Goal: Transaction & Acquisition: Purchase product/service

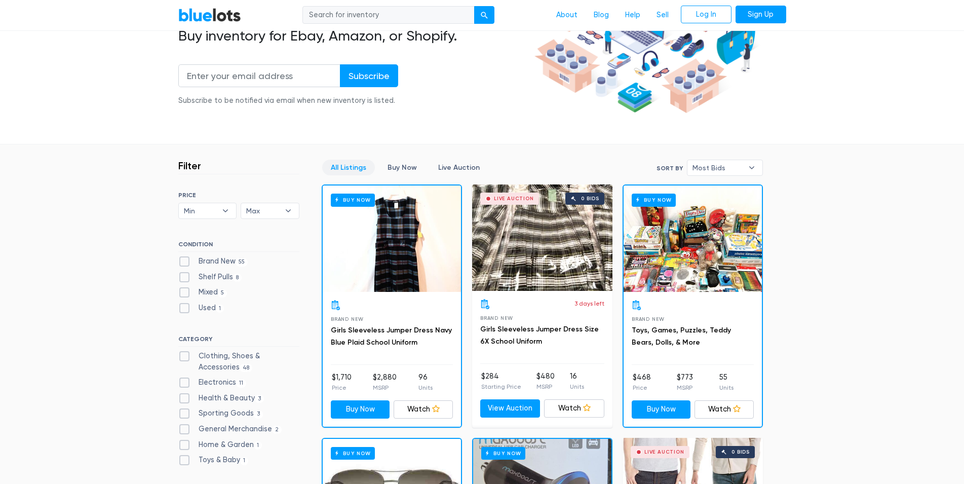
scroll to position [181, 0]
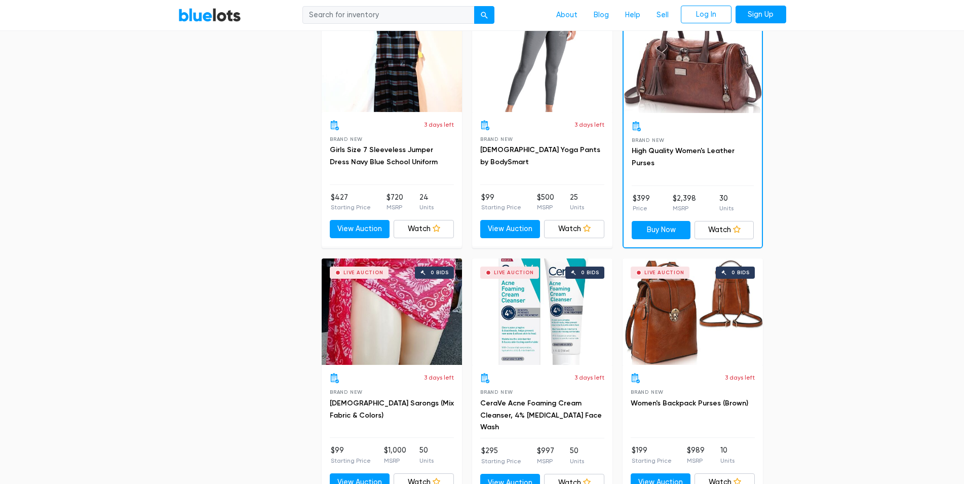
scroll to position [852, 0]
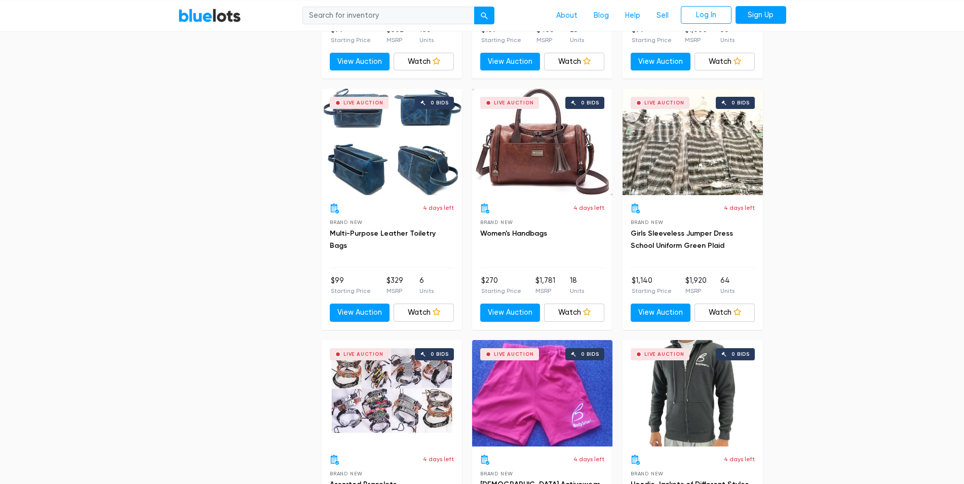
scroll to position [1791, 0]
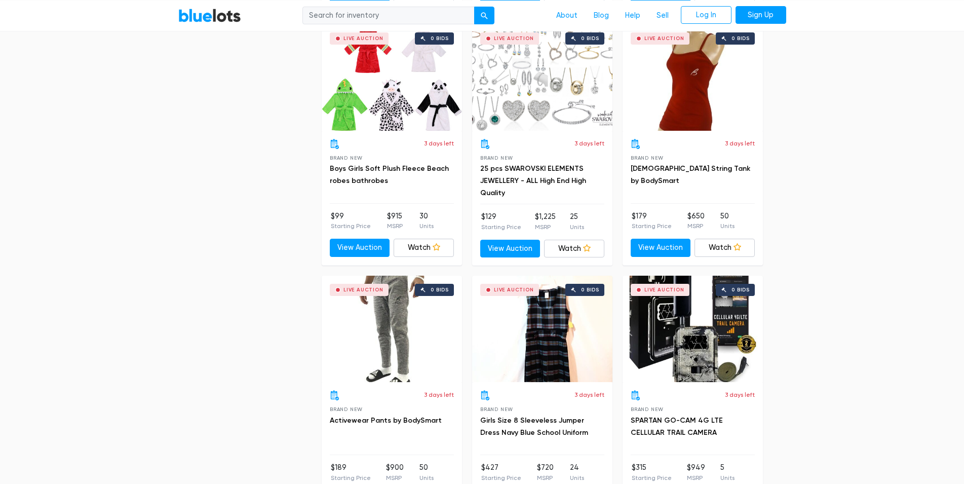
scroll to position [3082, 0]
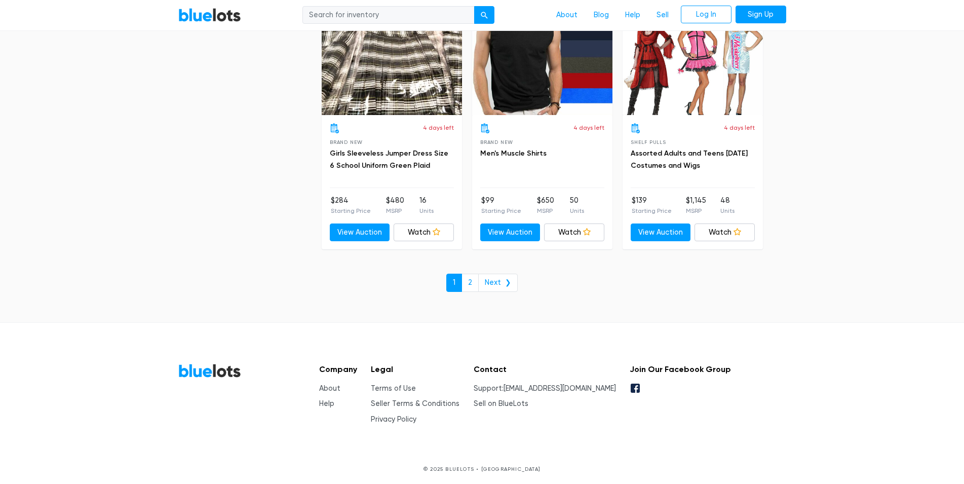
scroll to position [4357, 0]
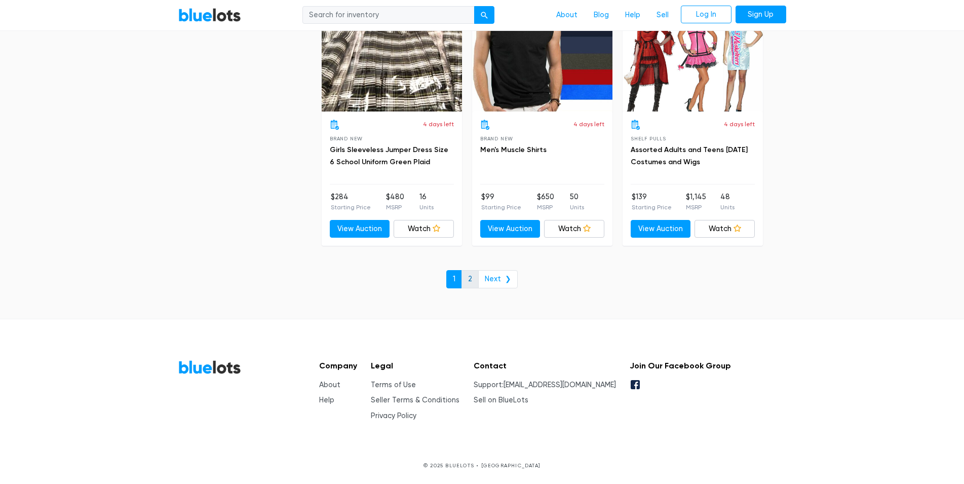
click at [474, 277] on link "2" at bounding box center [469, 279] width 17 height 18
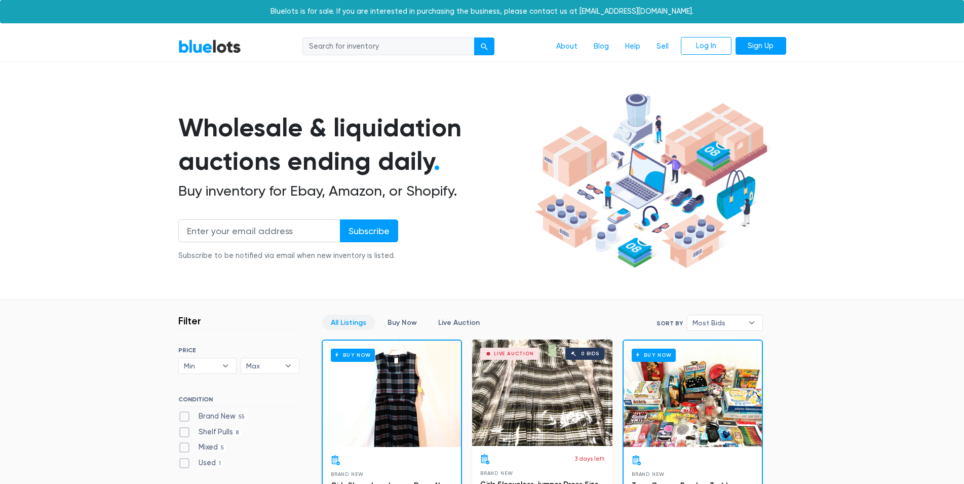
click at [692, 386] on div "Buy Now" at bounding box center [692, 393] width 138 height 106
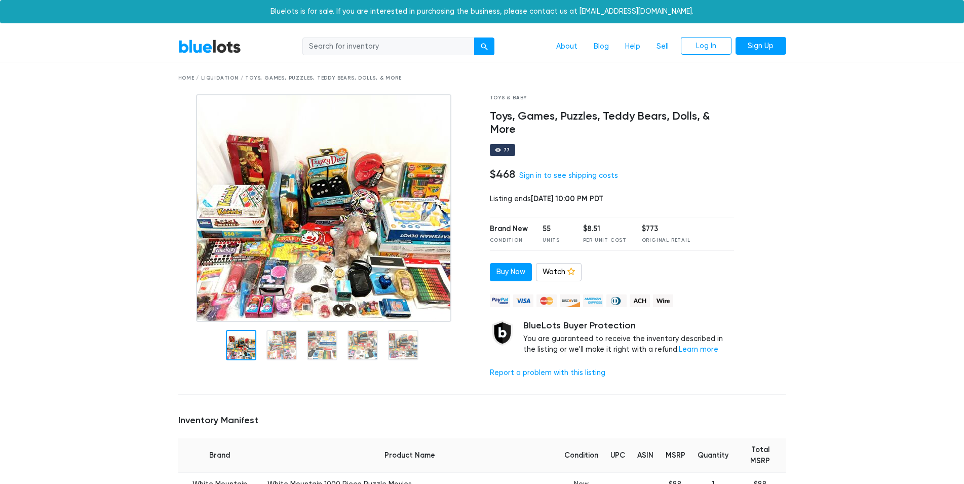
click at [239, 345] on div at bounding box center [241, 345] width 30 height 30
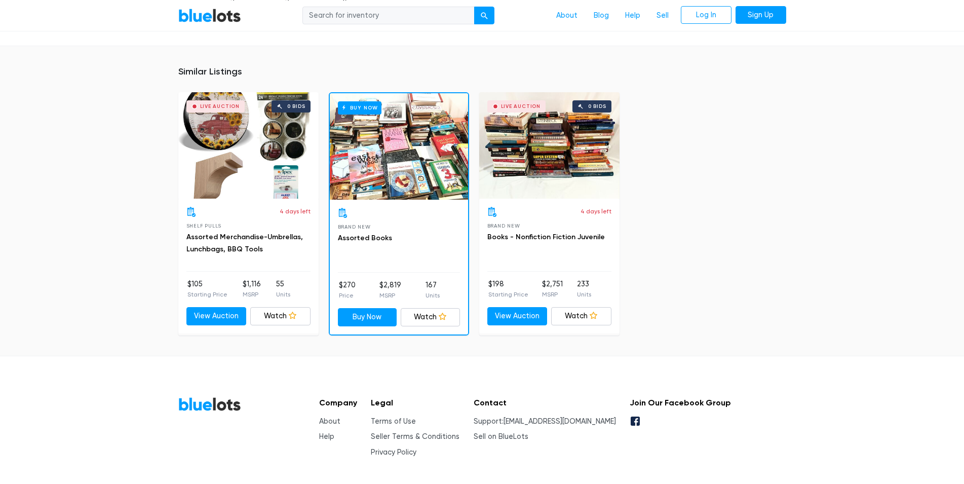
scroll to position [592, 0]
